Goal: Task Accomplishment & Management: Manage account settings

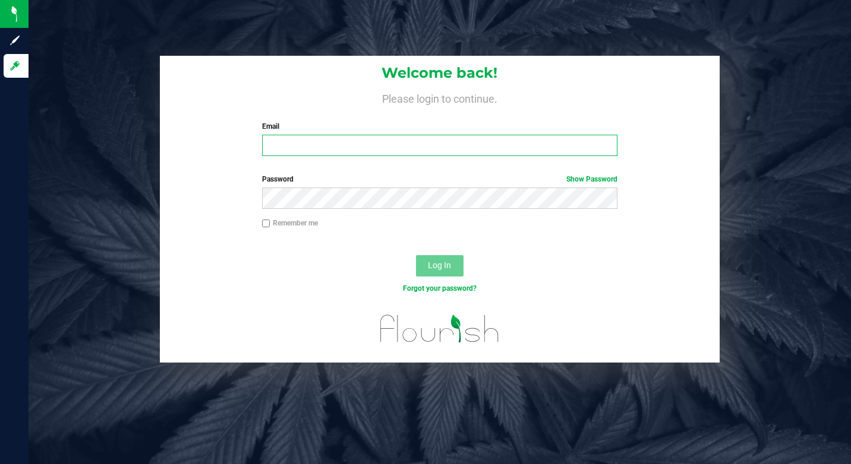
click at [287, 142] on input "Email" at bounding box center [439, 145] width 355 height 21
type input "[EMAIL_ADDRESS][DOMAIN_NAME]"
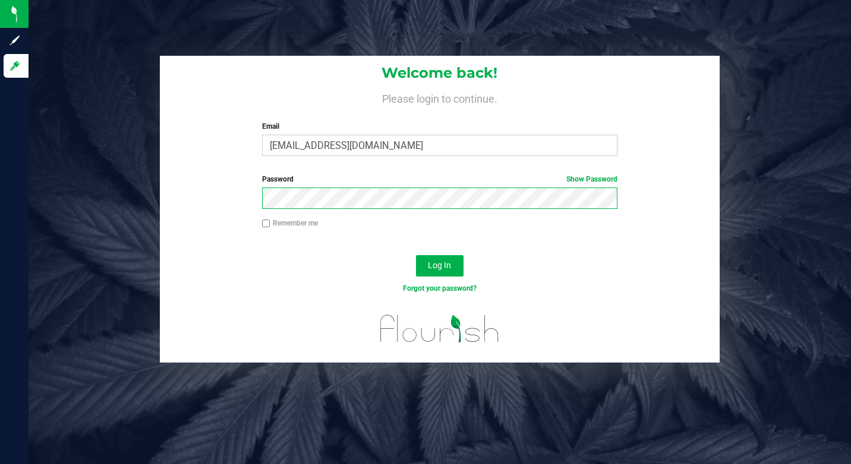
click at [416, 255] on button "Log In" at bounding box center [440, 265] width 48 height 21
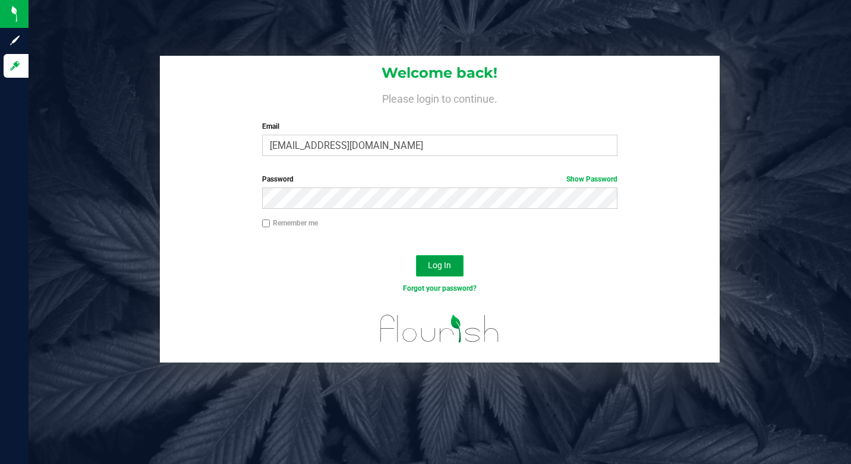
click at [440, 257] on button "Log In" at bounding box center [440, 265] width 48 height 21
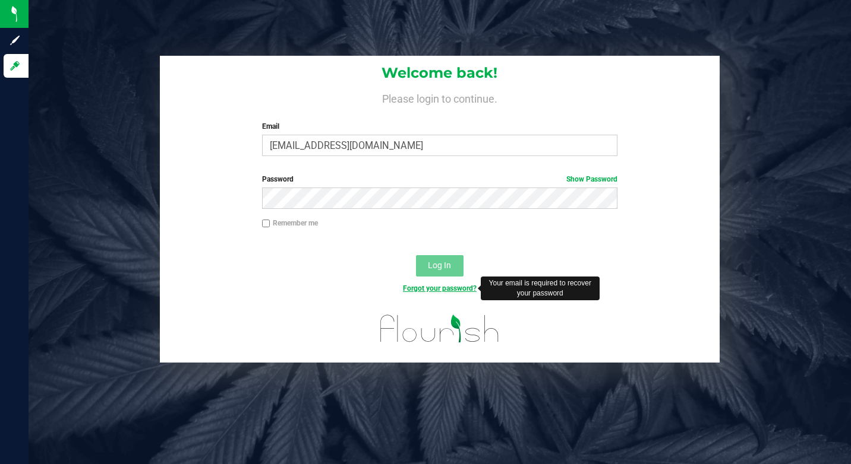
click at [435, 288] on link "Forgot your password?" at bounding box center [440, 288] width 74 height 8
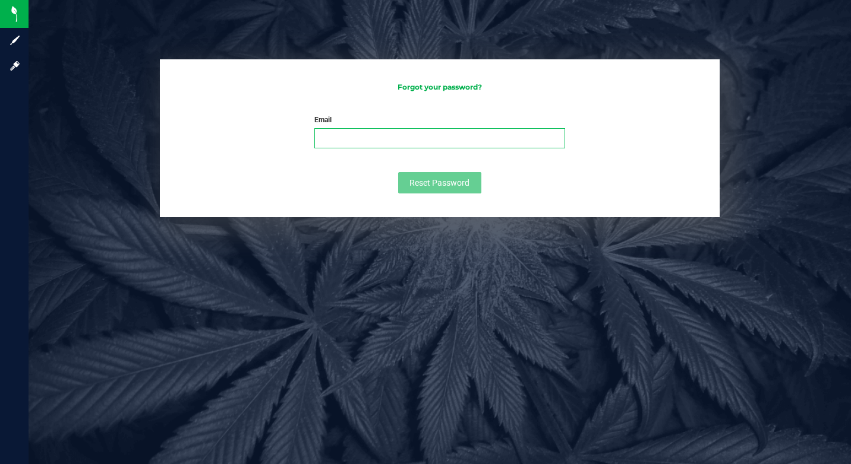
click at [342, 135] on input "Email" at bounding box center [439, 138] width 250 height 20
type input "[EMAIL_ADDRESS][DOMAIN_NAME]"
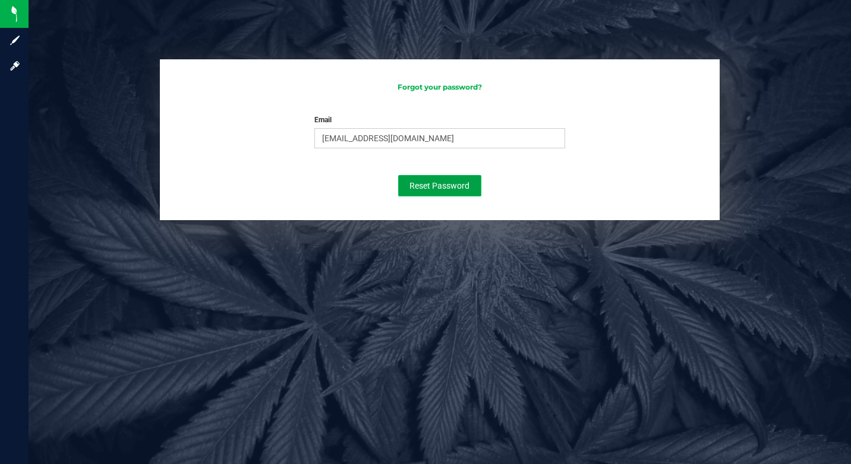
click at [440, 184] on span "Reset Password" at bounding box center [439, 186] width 60 height 10
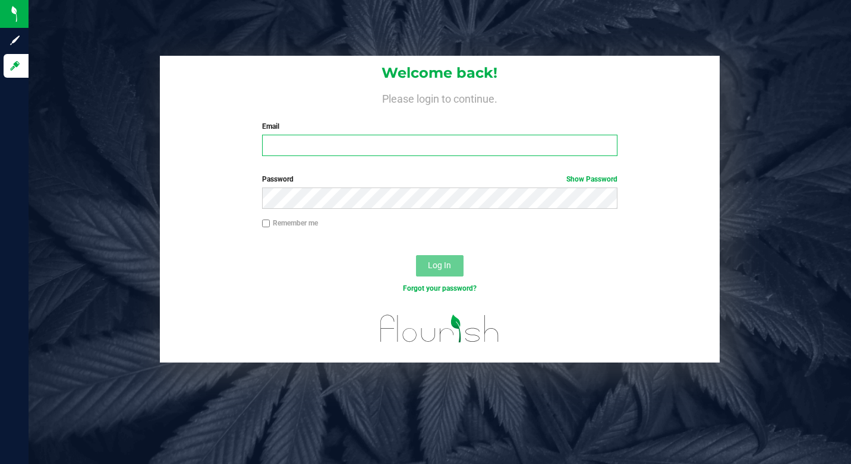
click at [293, 150] on input "Email" at bounding box center [439, 145] width 355 height 21
type input "[EMAIL_ADDRESS][DOMAIN_NAME]"
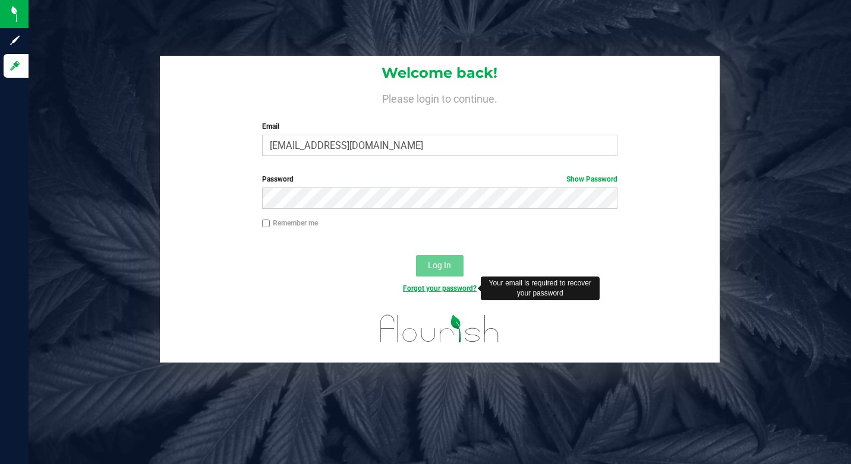
click at [444, 289] on link "Forgot your password?" at bounding box center [440, 288] width 74 height 8
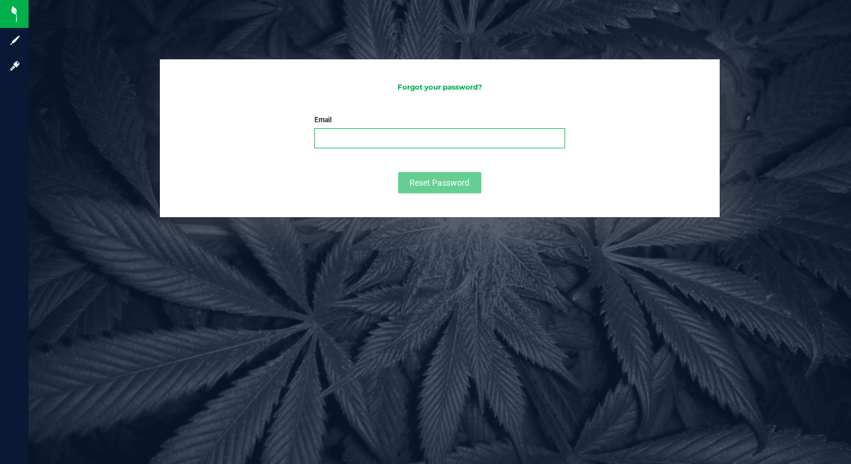
click at [352, 135] on input "Email" at bounding box center [439, 138] width 250 height 20
type input "[EMAIL_ADDRESS][DOMAIN_NAME]"
